Goal: Task Accomplishment & Management: Use online tool/utility

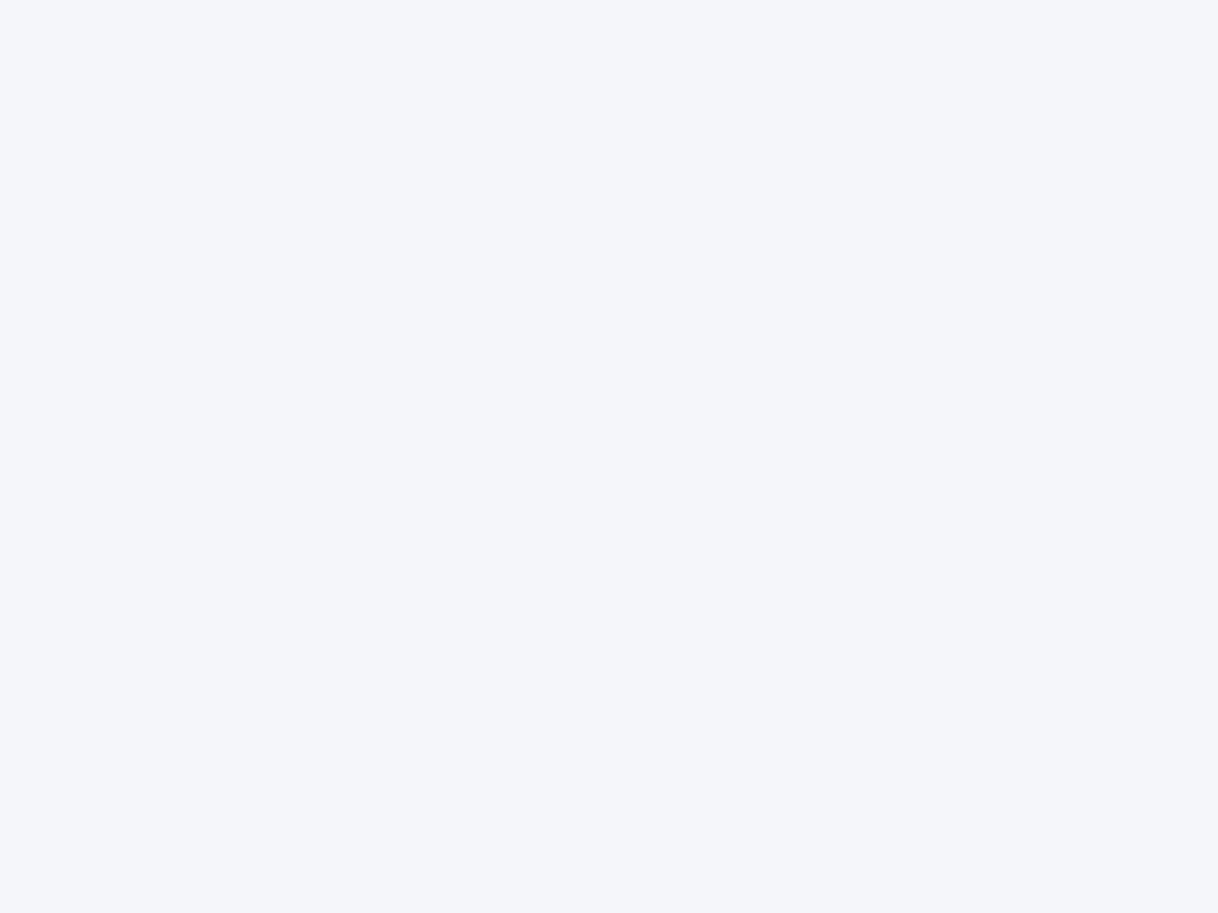
click at [609, 457] on div at bounding box center [609, 456] width 1218 height 913
